Goal: Find contact information: Obtain details needed to contact an individual or organization

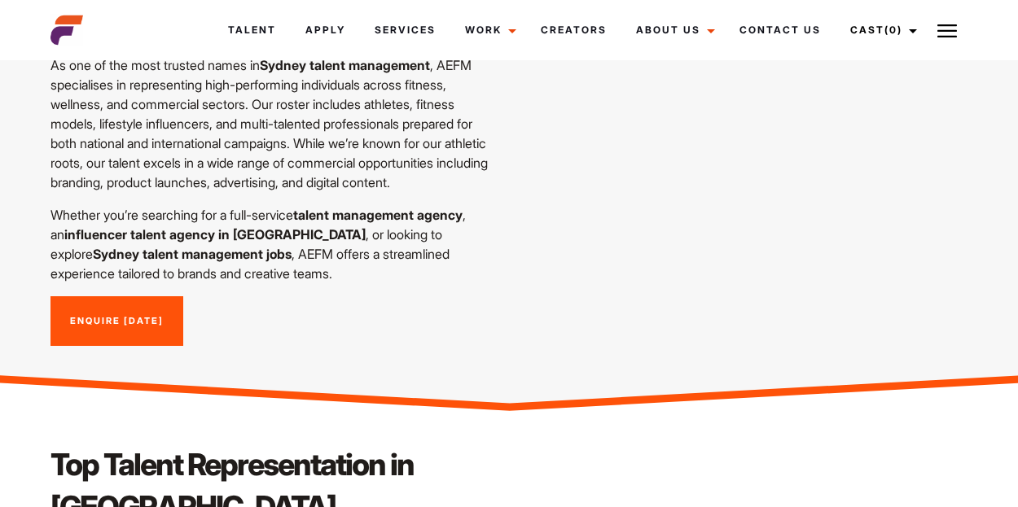
scroll to position [371, 0]
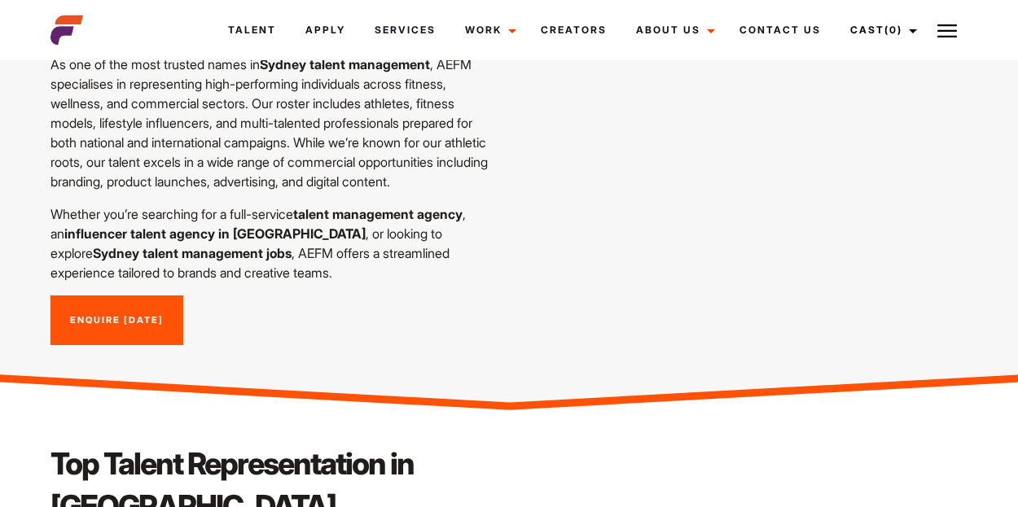
click at [153, 305] on link "Enquire [DATE]" at bounding box center [116, 321] width 133 height 50
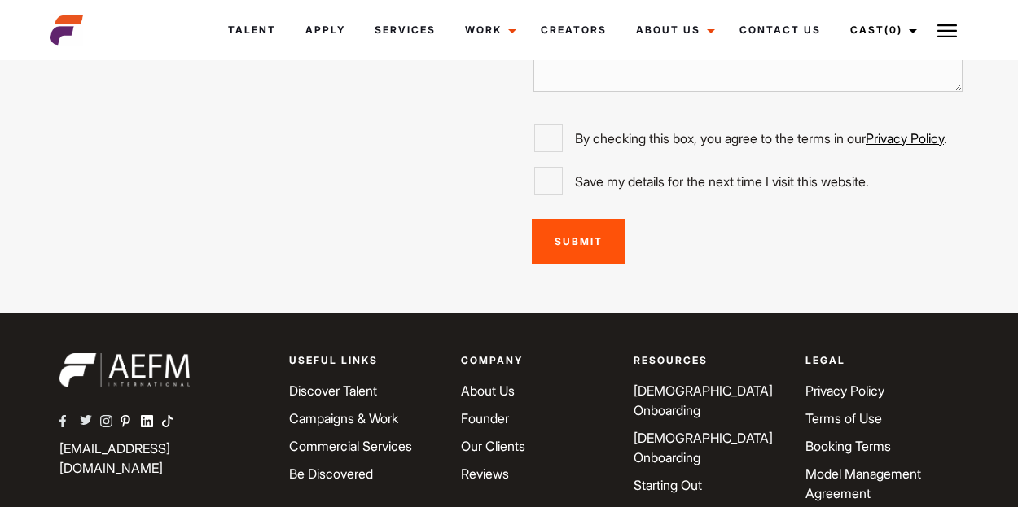
scroll to position [4609, 0]
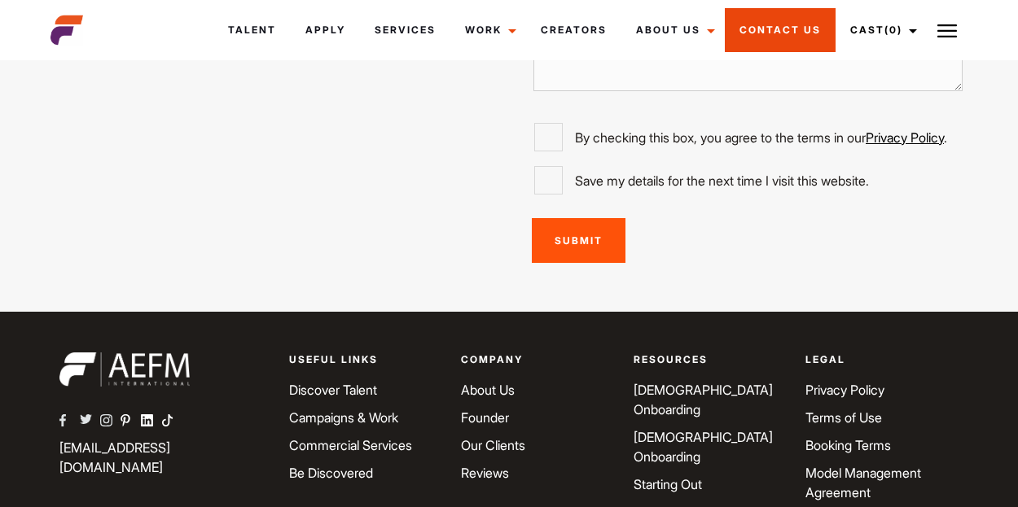
click at [764, 33] on link "Contact Us" at bounding box center [780, 30] width 111 height 44
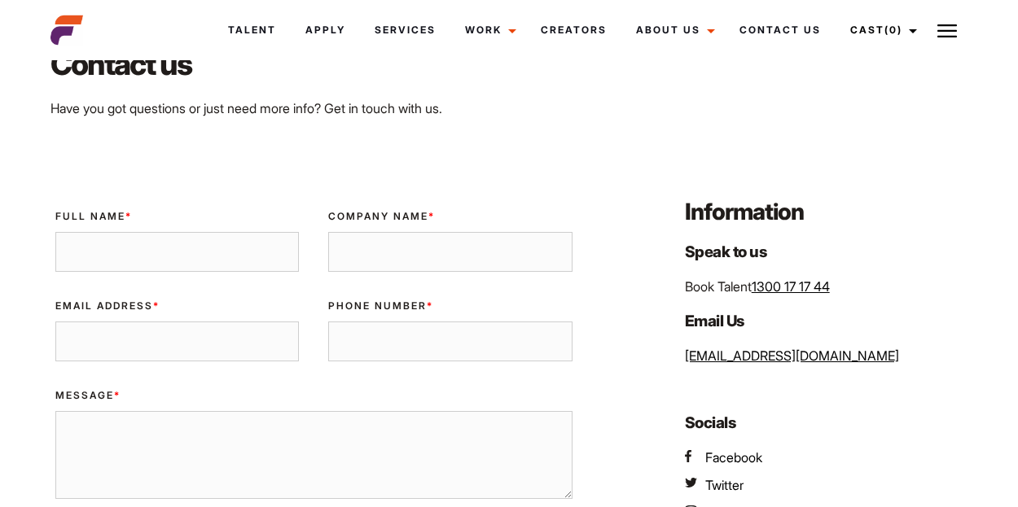
scroll to position [138, 0]
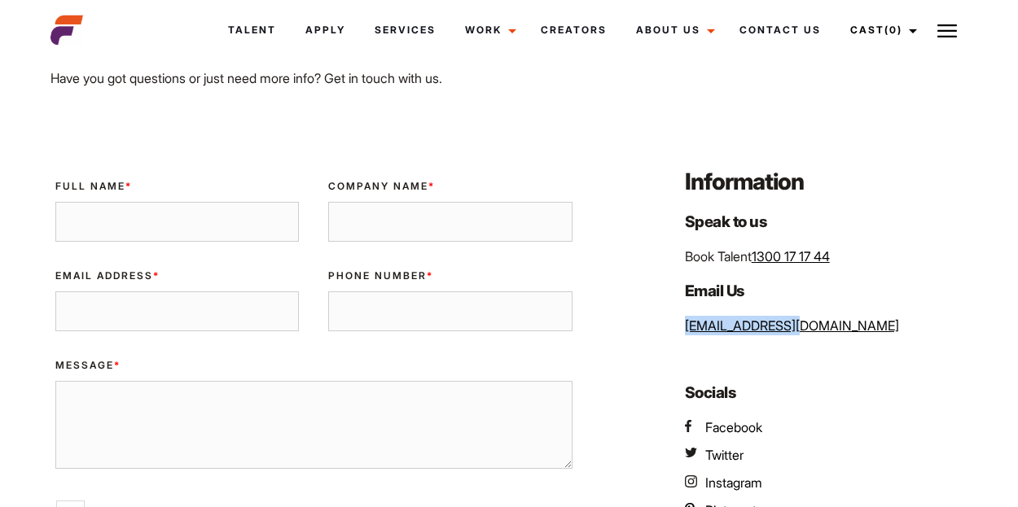
drag, startPoint x: 800, startPoint y: 324, endPoint x: 684, endPoint y: 320, distance: 115.7
click at [684, 320] on div "Information Speak to us Book Talent 1300 17 17 44 Email Us [EMAIL_ADDRESS][DOMA…" at bounding box center [821, 408] width 312 height 485
copy link "[EMAIL_ADDRESS][DOMAIN_NAME]"
click at [821, 78] on div "Home / Contact Us Contact us Have you got questions or just need more info? Get…" at bounding box center [509, 37] width 936 height 102
